Goal: Information Seeking & Learning: Learn about a topic

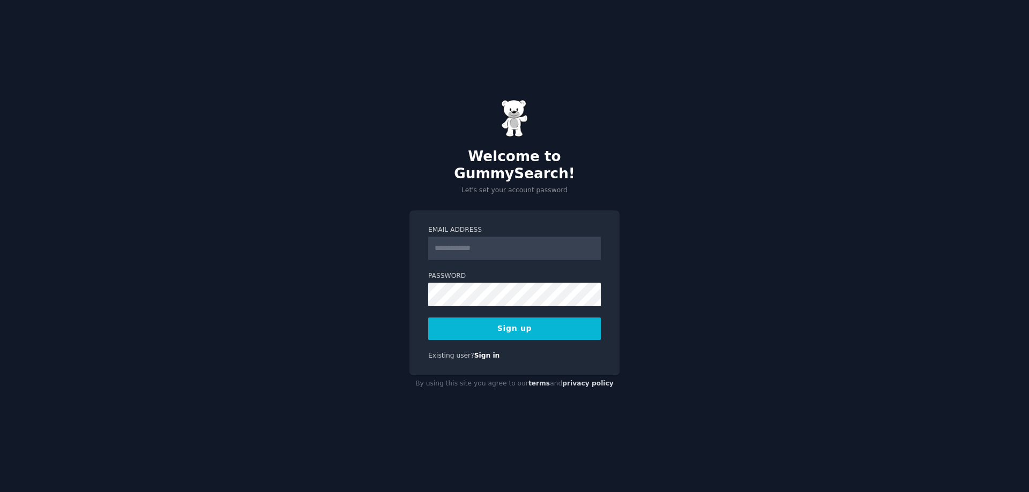
click at [524, 242] on input "Email Address" at bounding box center [514, 249] width 173 height 24
type input "**********"
click at [490, 327] on button "Sign up" at bounding box center [514, 329] width 173 height 23
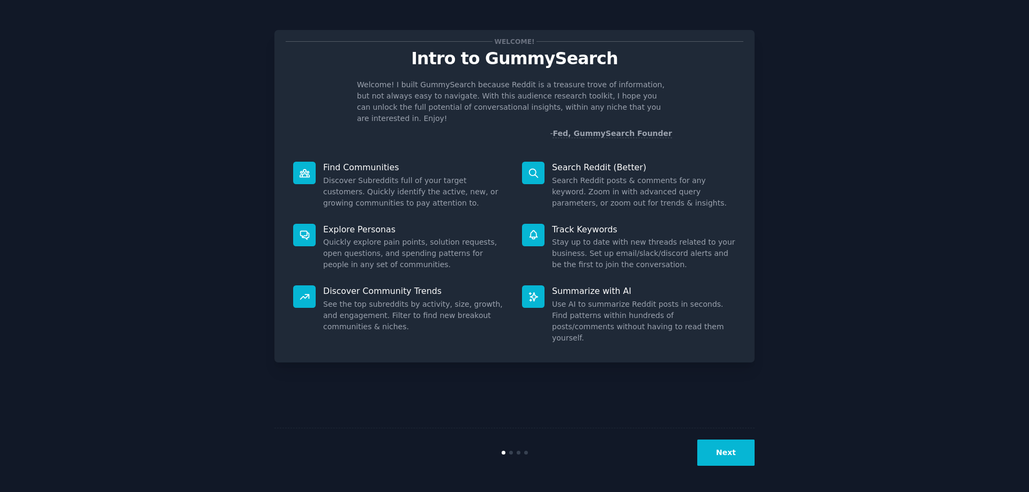
click at [726, 454] on button "Next" at bounding box center [725, 453] width 57 height 26
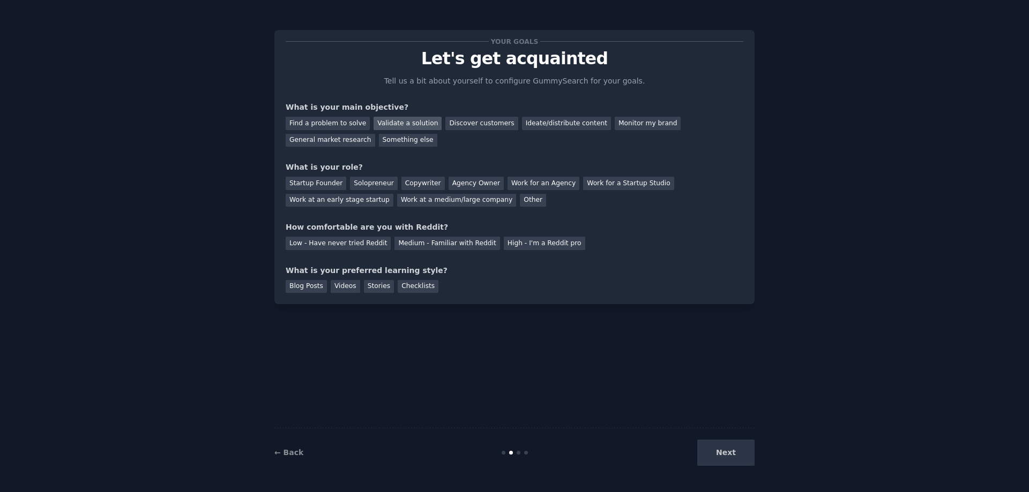
click at [408, 125] on div "Validate a solution" at bounding box center [407, 123] width 68 height 13
click at [729, 455] on div "Next" at bounding box center [674, 453] width 160 height 26
click at [311, 185] on div "Startup Founder" at bounding box center [316, 183] width 61 height 13
click at [370, 246] on div "Low - Have never tried Reddit" at bounding box center [338, 243] width 105 height 13
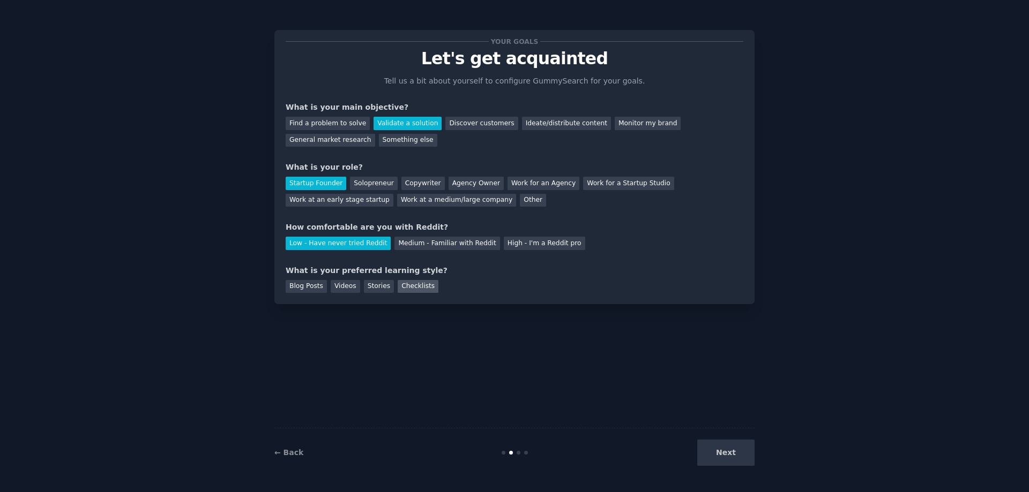
click at [400, 284] on div "Checklists" at bounding box center [418, 286] width 41 height 13
click at [716, 458] on button "Next" at bounding box center [725, 453] width 57 height 26
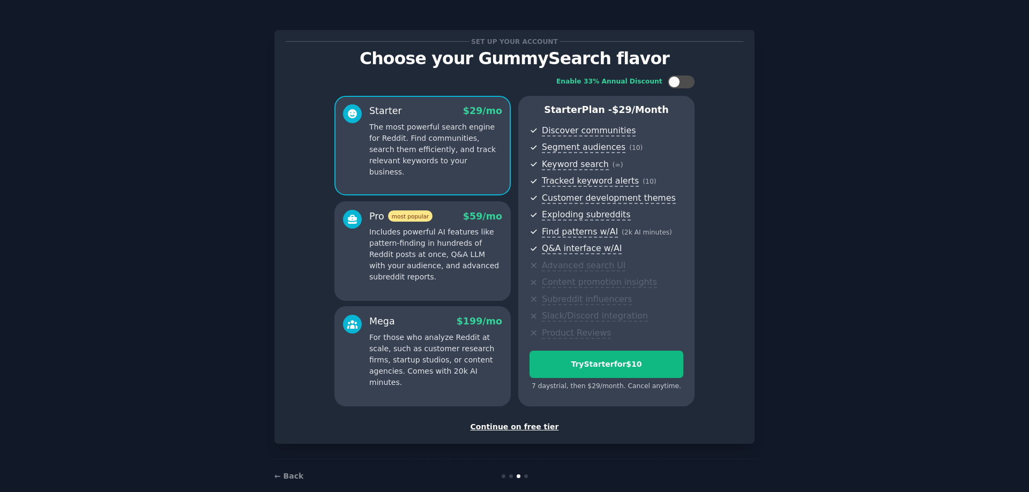
click at [544, 430] on div "Continue on free tier" at bounding box center [515, 427] width 458 height 11
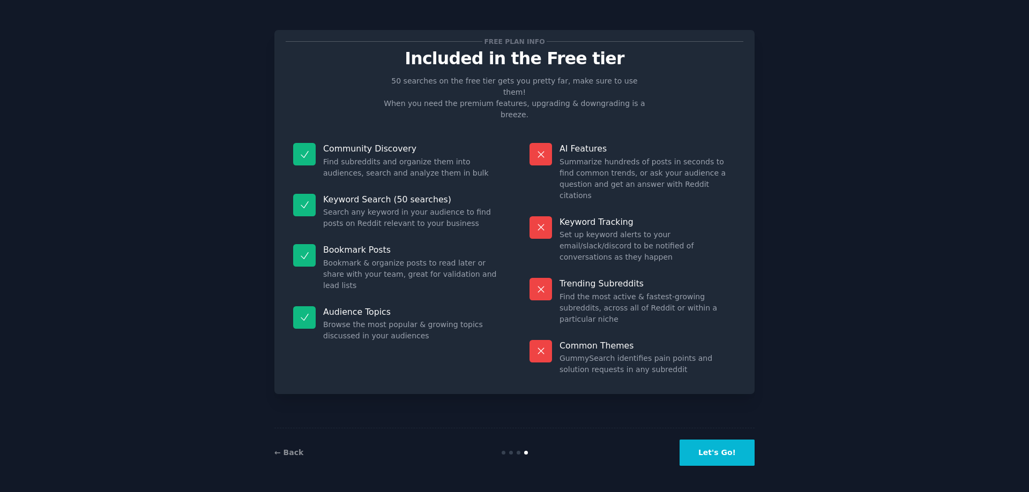
click at [736, 461] on button "Let's Go!" at bounding box center [716, 453] width 75 height 26
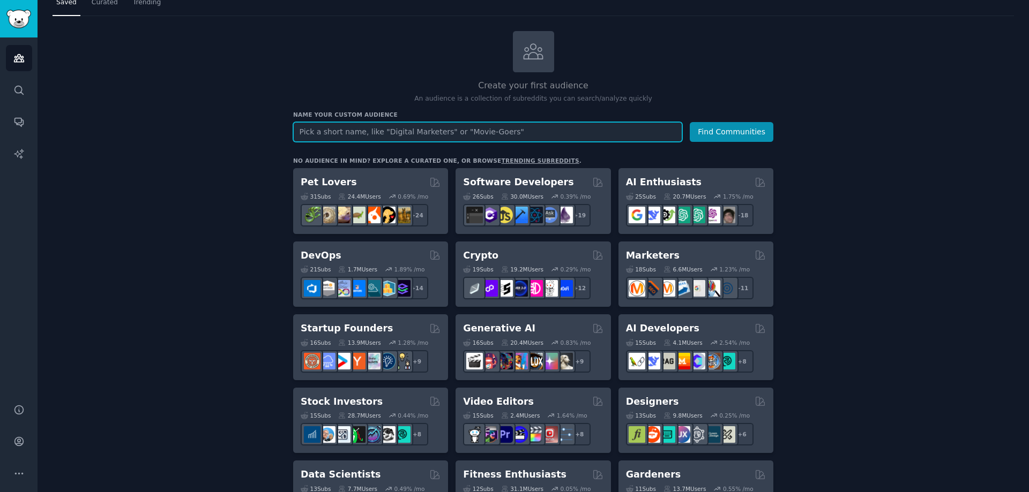
scroll to position [107, 0]
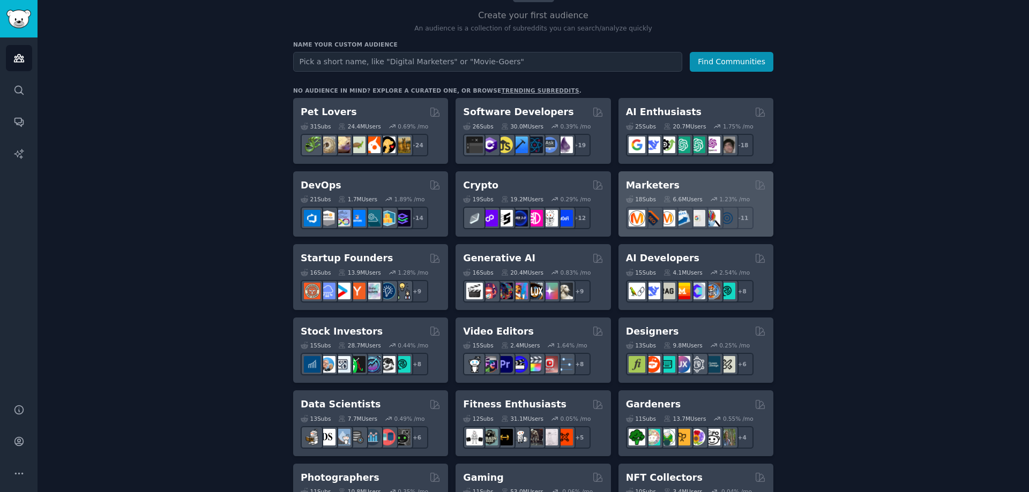
click at [712, 186] on div "Marketers" at bounding box center [696, 185] width 140 height 13
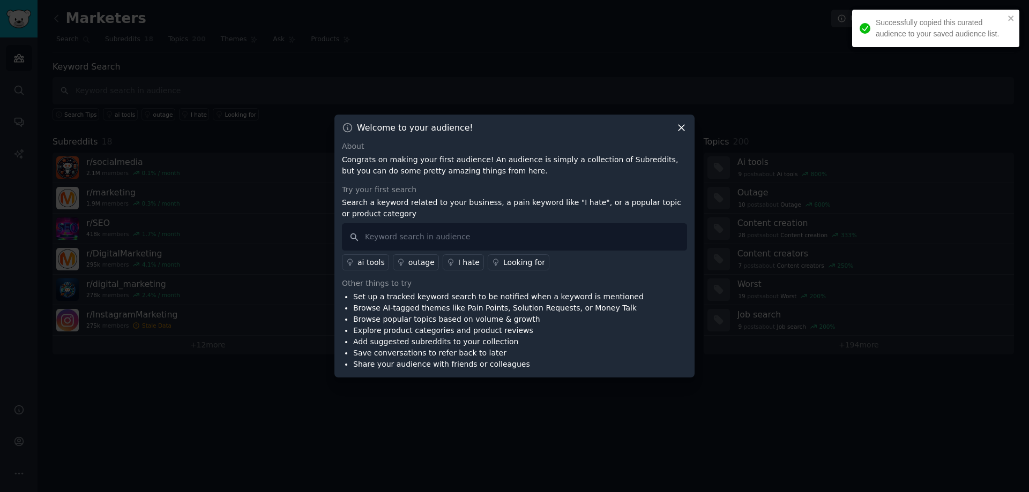
click at [680, 130] on icon at bounding box center [681, 128] width 6 height 6
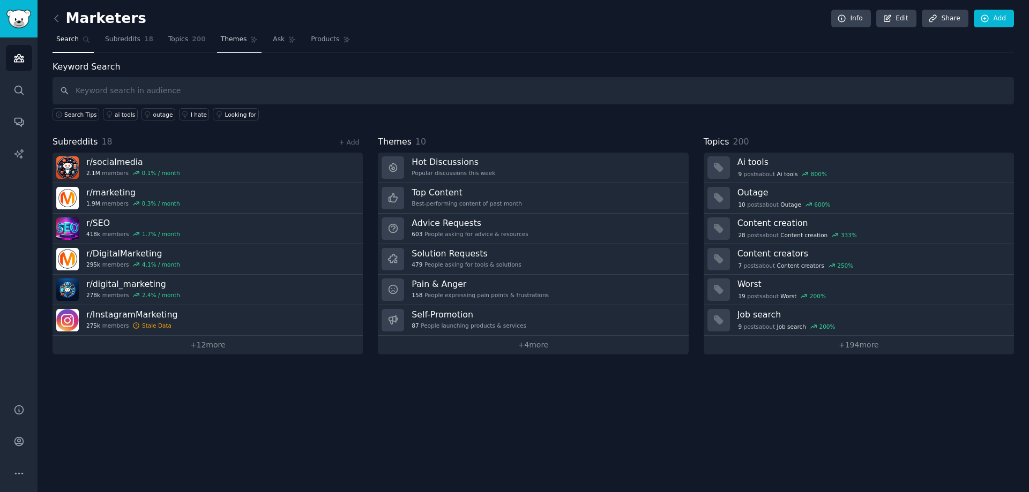
click at [222, 39] on span "Themes" at bounding box center [234, 40] width 26 height 10
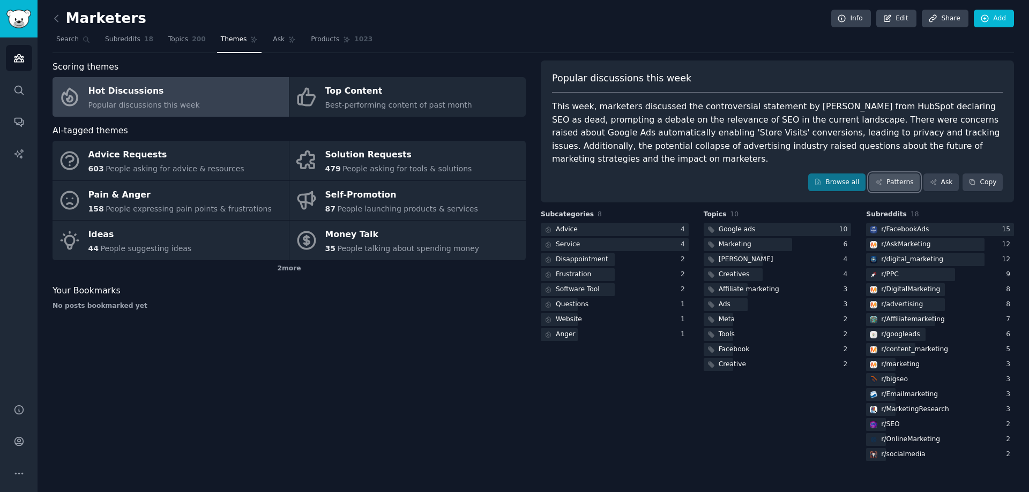
click at [916, 174] on link "Patterns" at bounding box center [894, 183] width 50 height 18
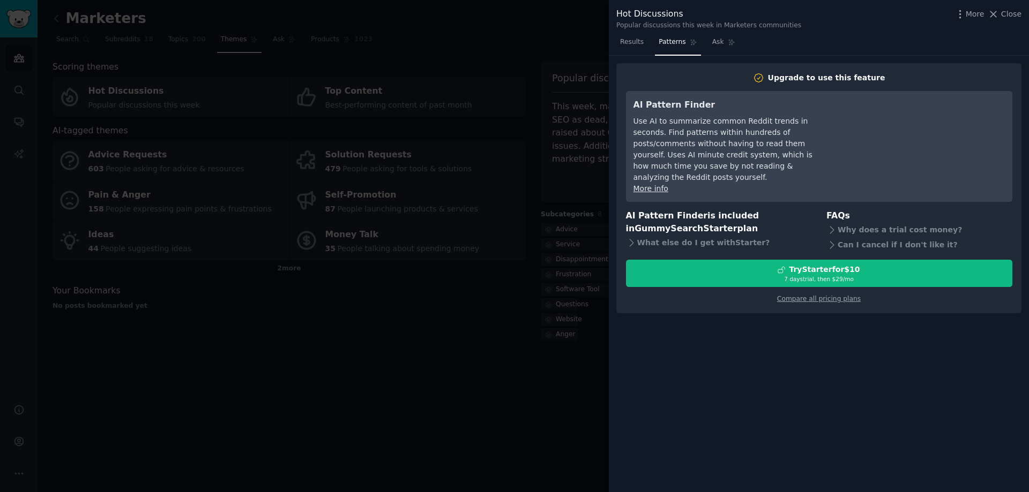
click at [396, 364] on div at bounding box center [514, 246] width 1029 height 492
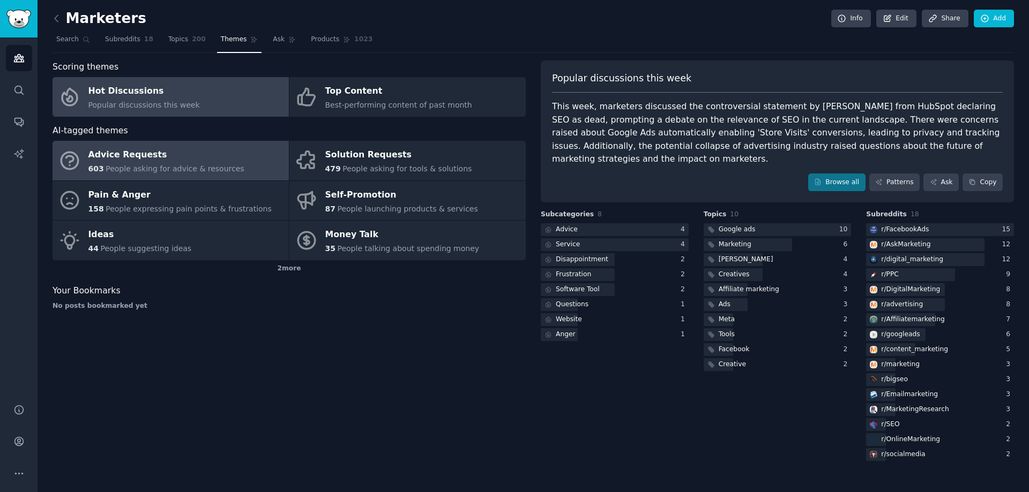
click at [219, 167] on span "People asking for advice & resources" at bounding box center [175, 169] width 138 height 9
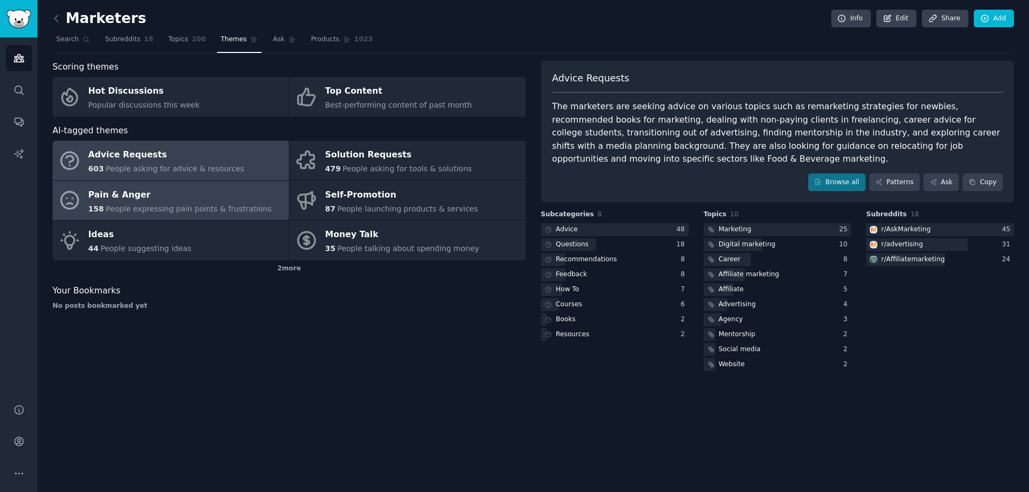
click at [145, 210] on span "People expressing pain points & frustrations" at bounding box center [189, 209] width 166 height 9
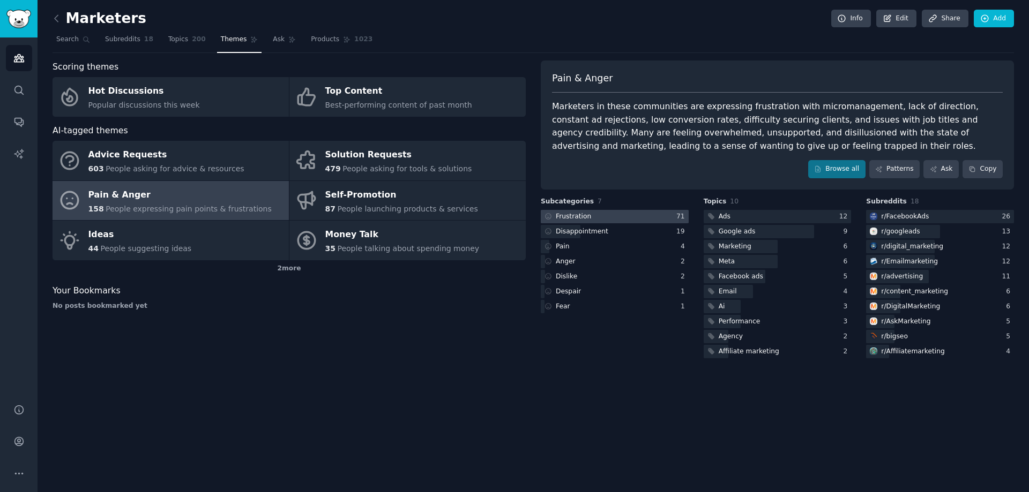
click at [645, 217] on div at bounding box center [615, 216] width 148 height 13
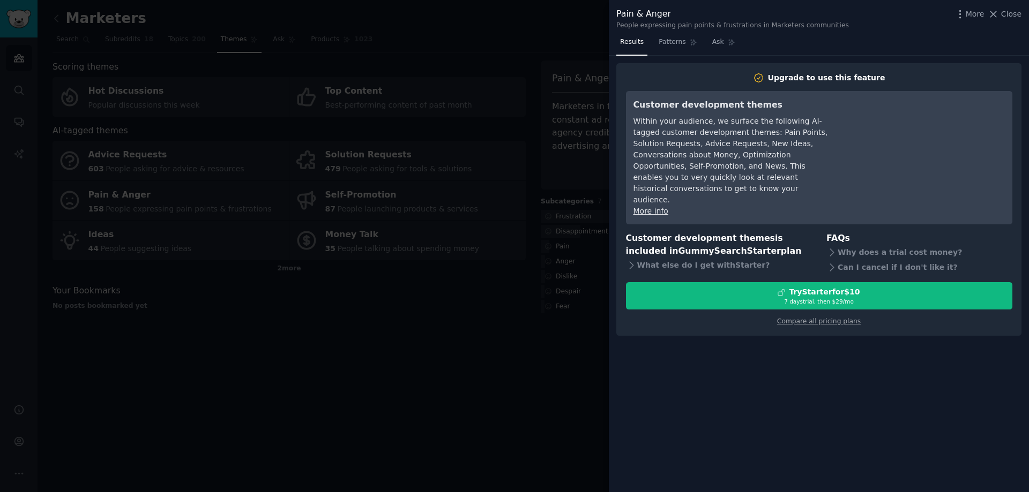
click at [436, 385] on div at bounding box center [514, 246] width 1029 height 492
